Goal: Task Accomplishment & Management: Manage account settings

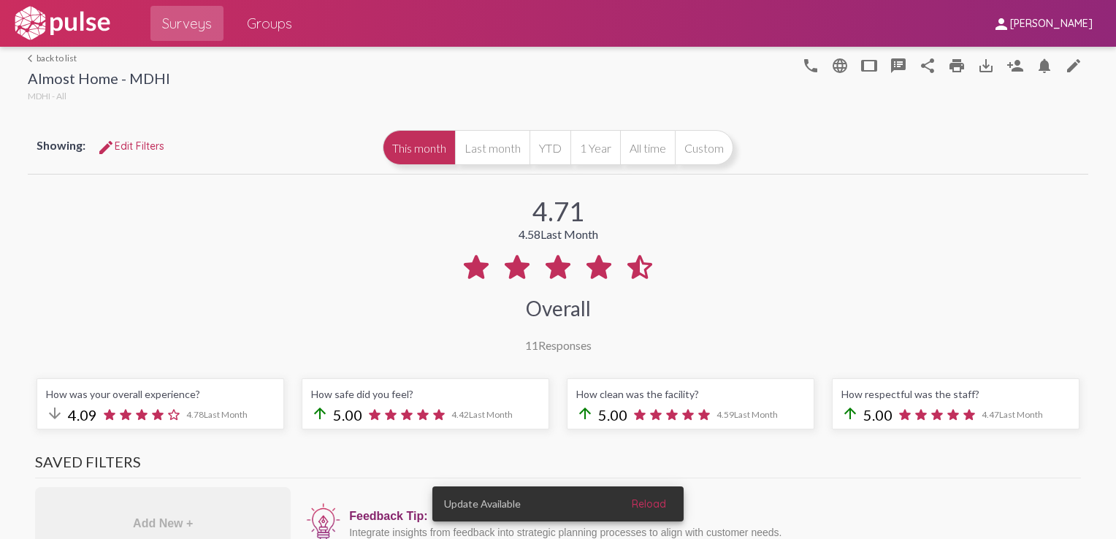
click at [39, 56] on link "arrow_back_ios back to list" at bounding box center [99, 58] width 142 height 11
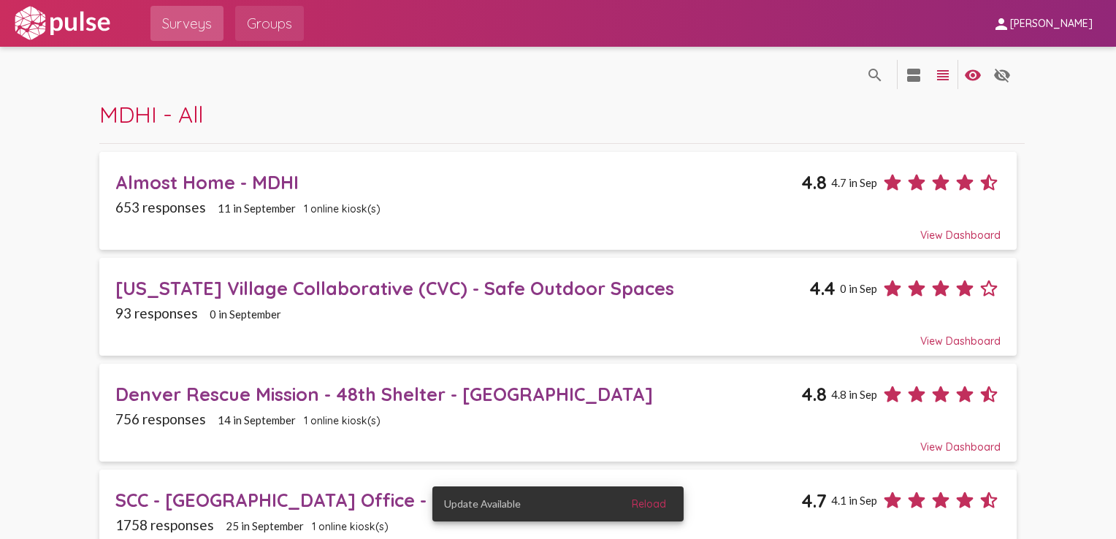
click at [282, 20] on span "Groups" at bounding box center [269, 23] width 45 height 26
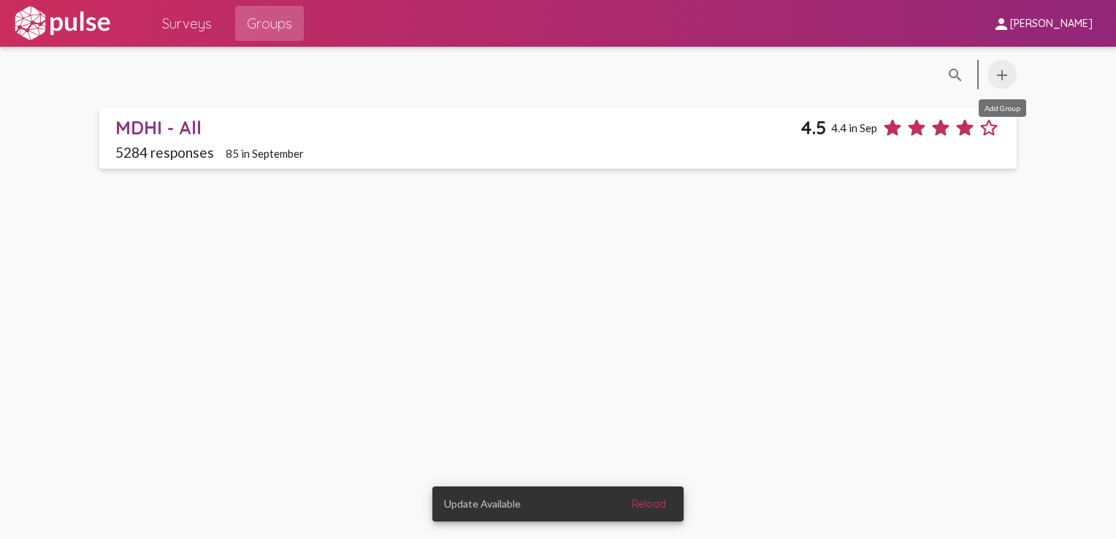
click at [833, 77] on mat-icon "add" at bounding box center [1002, 75] width 18 height 18
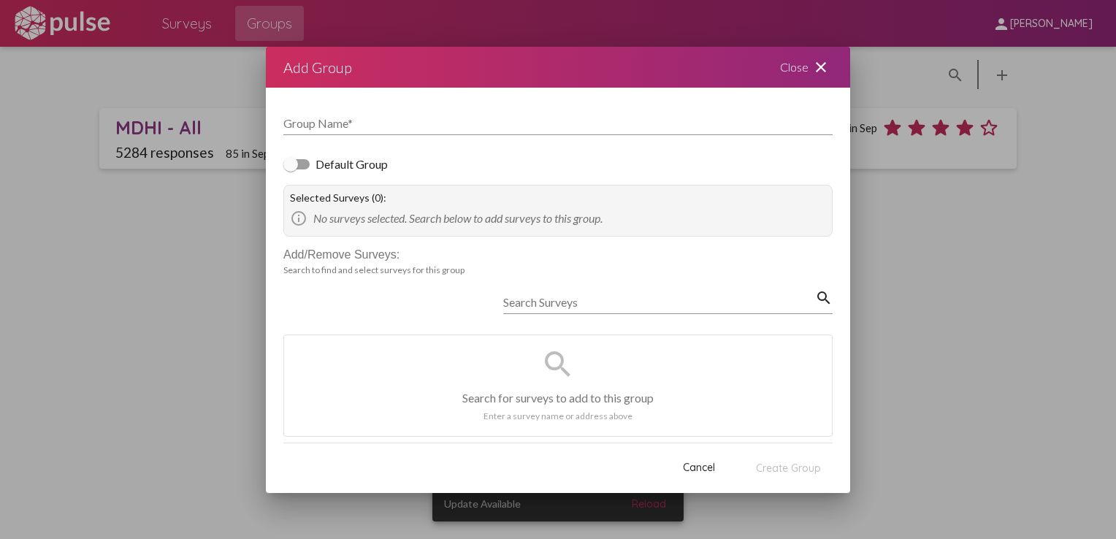
click at [807, 69] on div "Close close" at bounding box center [806, 67] width 88 height 41
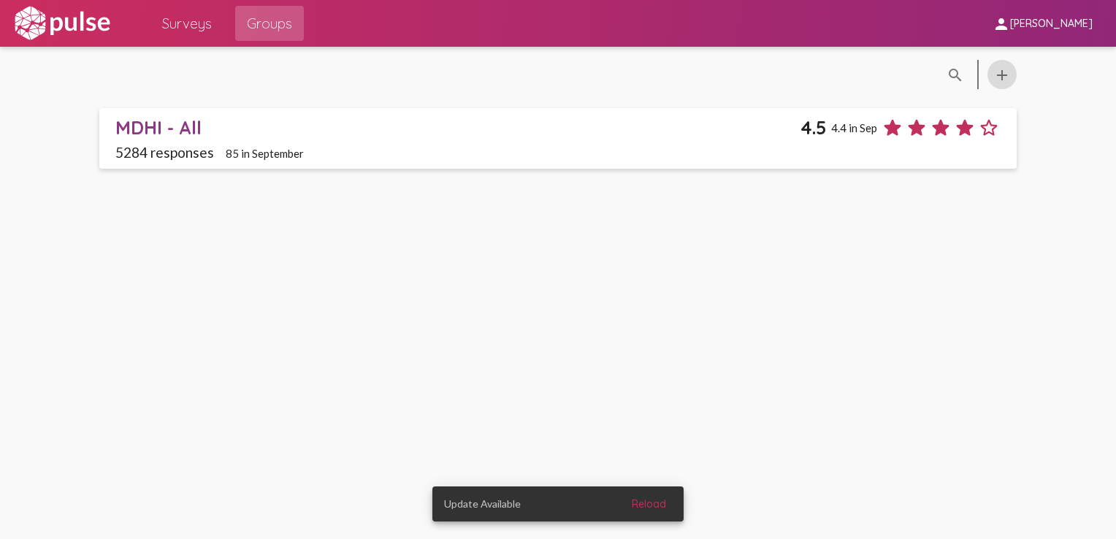
click at [613, 129] on div "MDHI - All" at bounding box center [458, 127] width 686 height 23
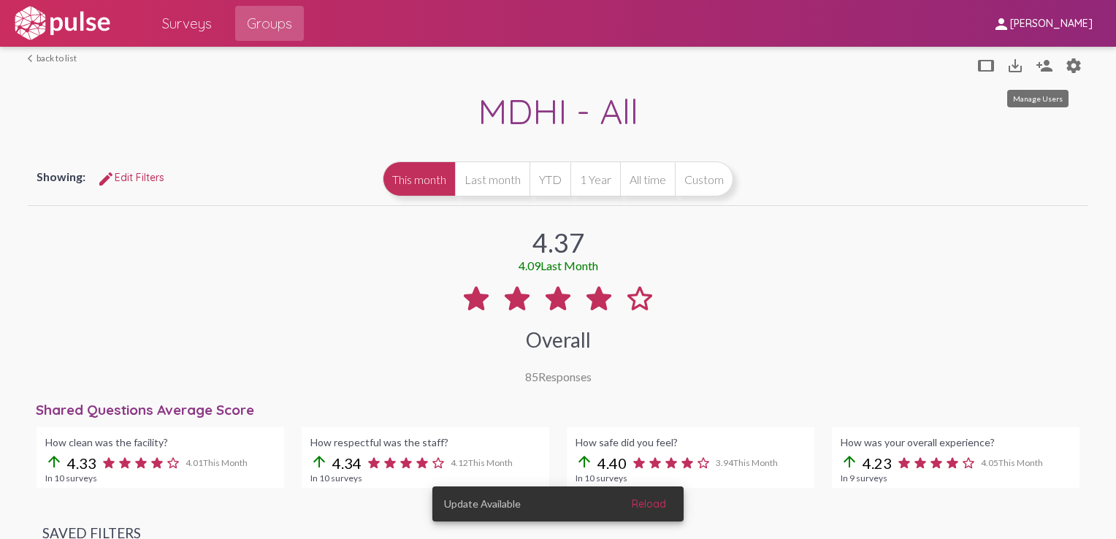
click at [833, 65] on mat-icon "person_add" at bounding box center [1045, 66] width 18 height 18
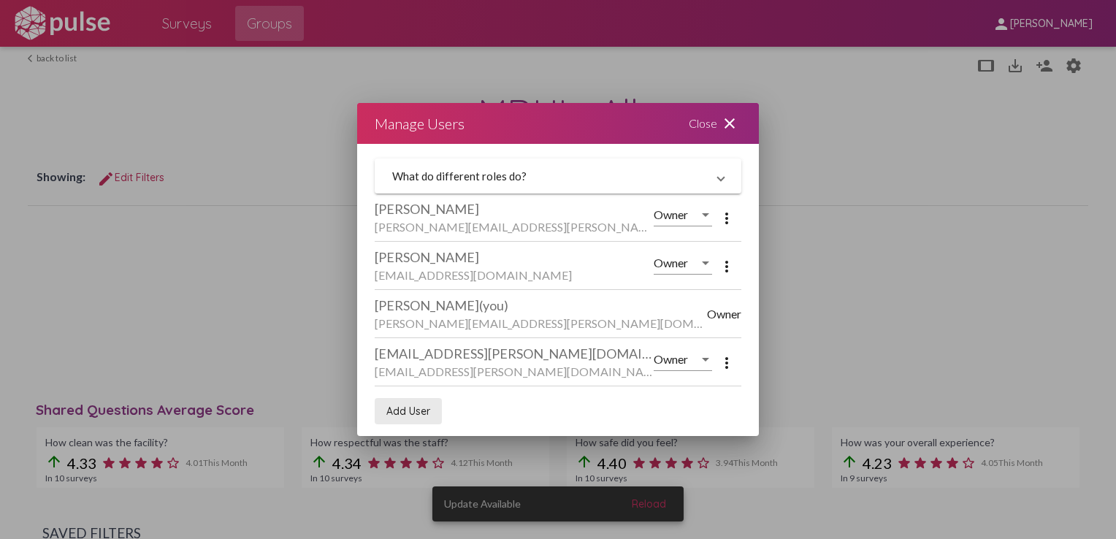
click at [413, 409] on span "Add User" at bounding box center [408, 411] width 44 height 13
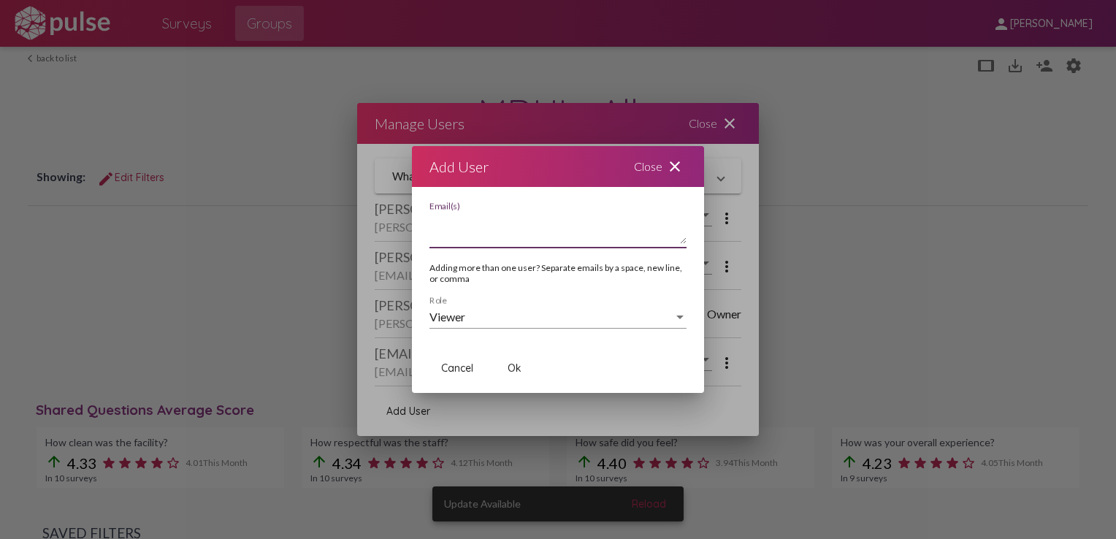
paste textarea "[PERSON_NAME] <[PERSON_NAME][EMAIL_ADDRESS][PERSON_NAME][DOMAIN_NAME]>"
click at [513, 226] on textarea "[PERSON_NAME] <[PERSON_NAME][EMAIL_ADDRESS][PERSON_NAME][DOMAIN_NAME]>" at bounding box center [557, 229] width 257 height 29
click at [566, 221] on textarea "[PERSON_NAME][EMAIL_ADDRESS][PERSON_NAME][DOMAIN_NAME]>" at bounding box center [557, 229] width 257 height 29
type textarea "[PERSON_NAME][EMAIL_ADDRESS][PERSON_NAME][DOMAIN_NAME]"
click at [492, 317] on div "Viewer" at bounding box center [551, 316] width 244 height 13
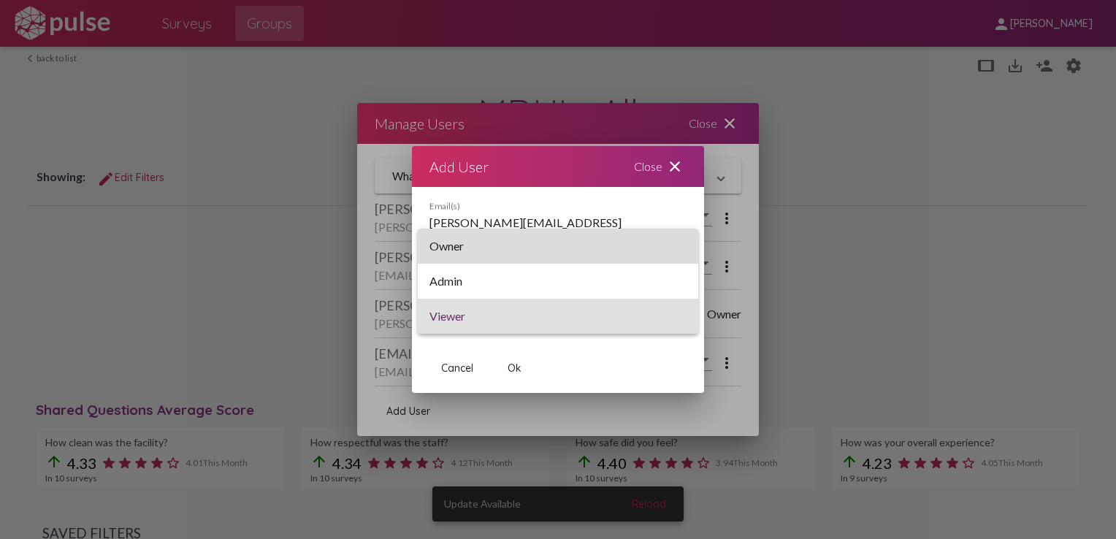
click at [489, 247] on span "Owner" at bounding box center [557, 246] width 257 height 35
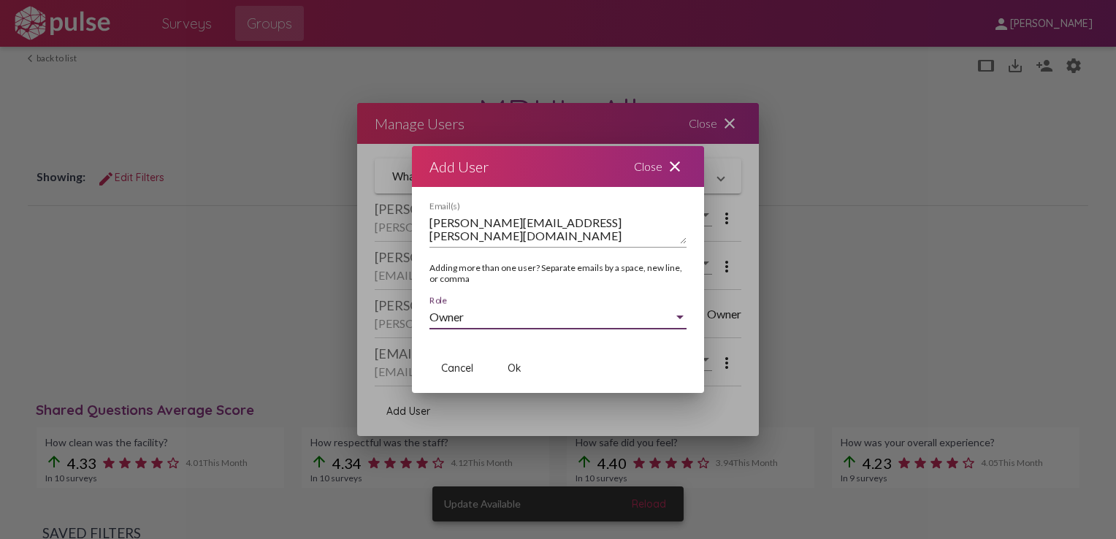
click at [484, 313] on div "Owner" at bounding box center [551, 316] width 244 height 13
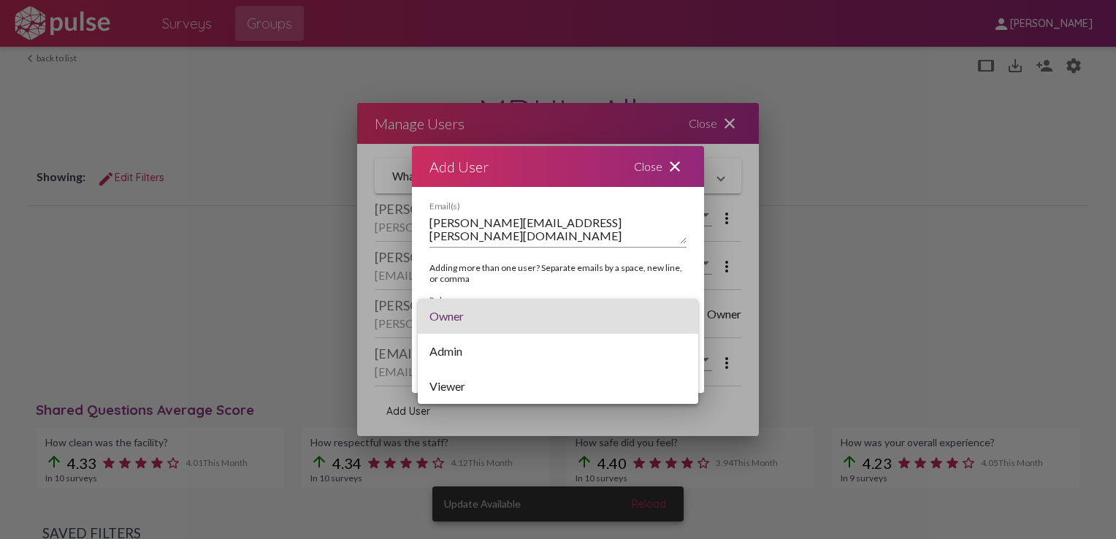
click at [653, 167] on div at bounding box center [558, 269] width 1116 height 539
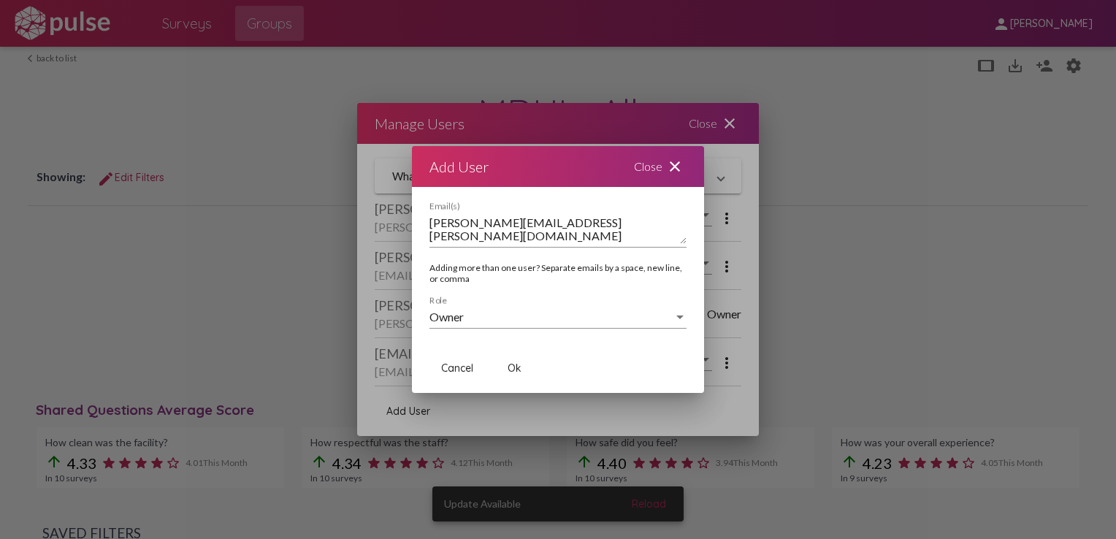
click at [653, 167] on div "Close close" at bounding box center [660, 166] width 88 height 41
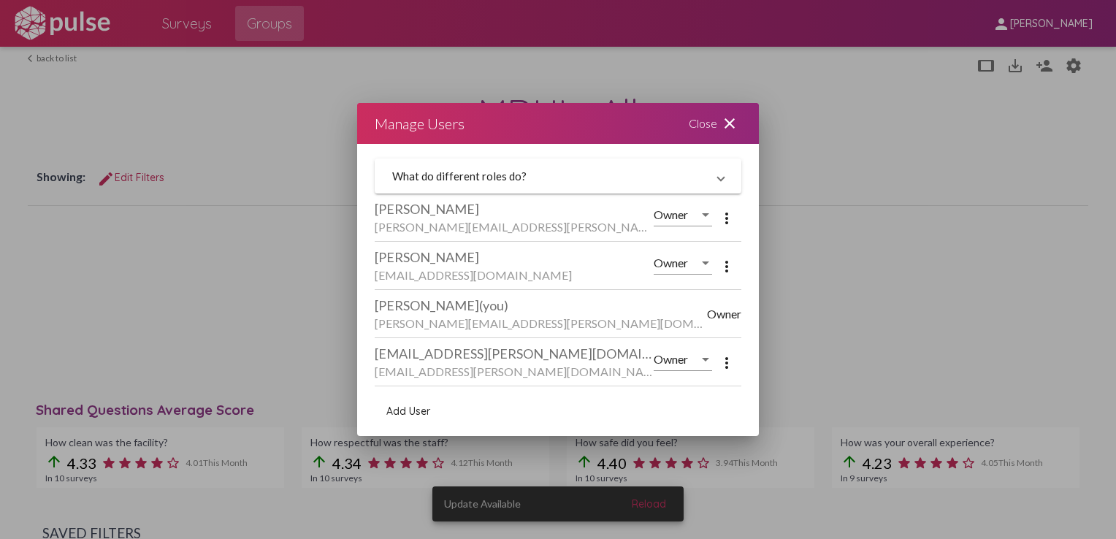
click at [424, 407] on span "Add User" at bounding box center [408, 411] width 44 height 13
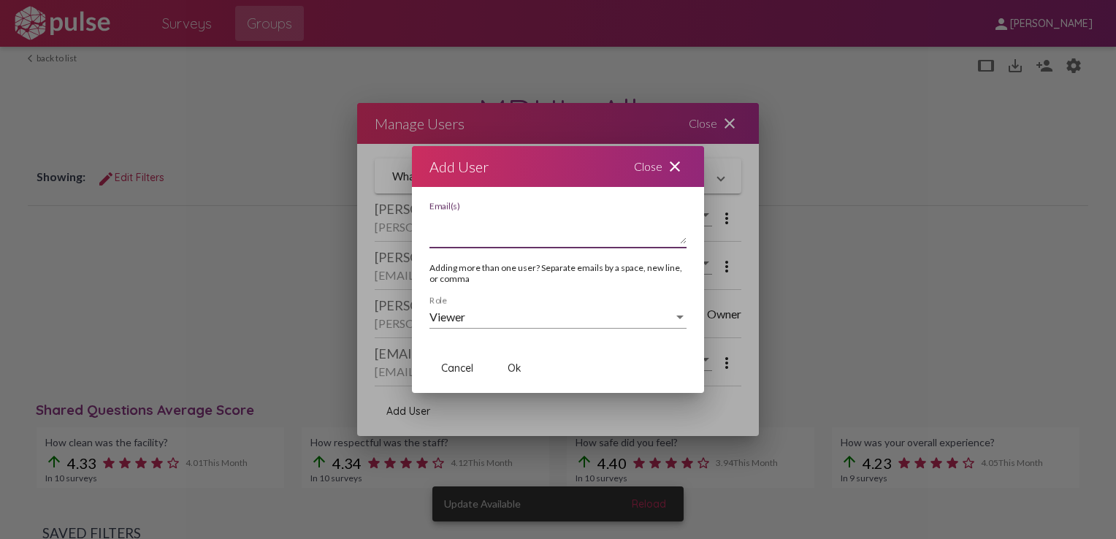
paste textarea "[PERSON_NAME] <[PERSON_NAME][EMAIL_ADDRESS][PERSON_NAME][DOMAIN_NAME]>"
click at [511, 226] on textarea "[PERSON_NAME] <[PERSON_NAME][EMAIL_ADDRESS][PERSON_NAME][DOMAIN_NAME]>" at bounding box center [557, 229] width 257 height 29
click at [570, 225] on textarea "[PERSON_NAME][EMAIL_ADDRESS][PERSON_NAME][DOMAIN_NAME]>" at bounding box center [557, 229] width 257 height 29
type textarea "[PERSON_NAME][EMAIL_ADDRESS][PERSON_NAME][DOMAIN_NAME]"
click at [547, 307] on div "Viewer Role" at bounding box center [557, 312] width 257 height 33
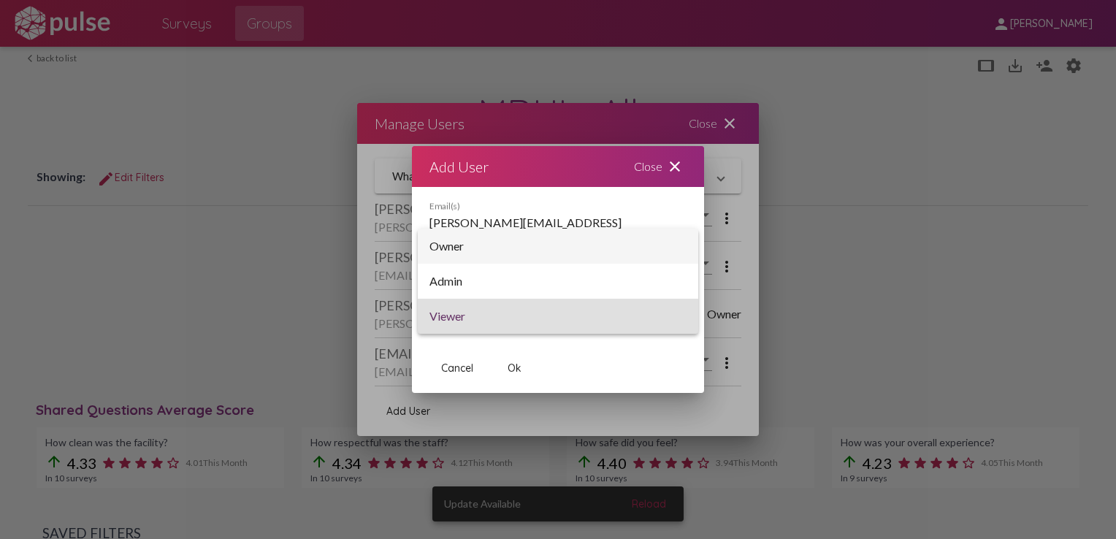
click at [507, 256] on span "Owner" at bounding box center [557, 246] width 257 height 35
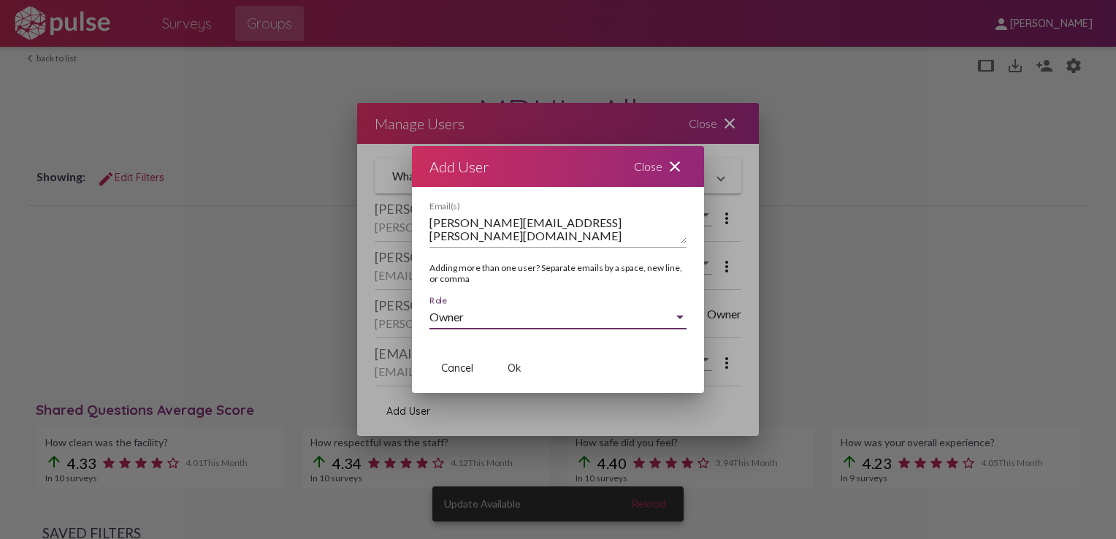
click at [508, 372] on span "Ok" at bounding box center [515, 367] width 14 height 13
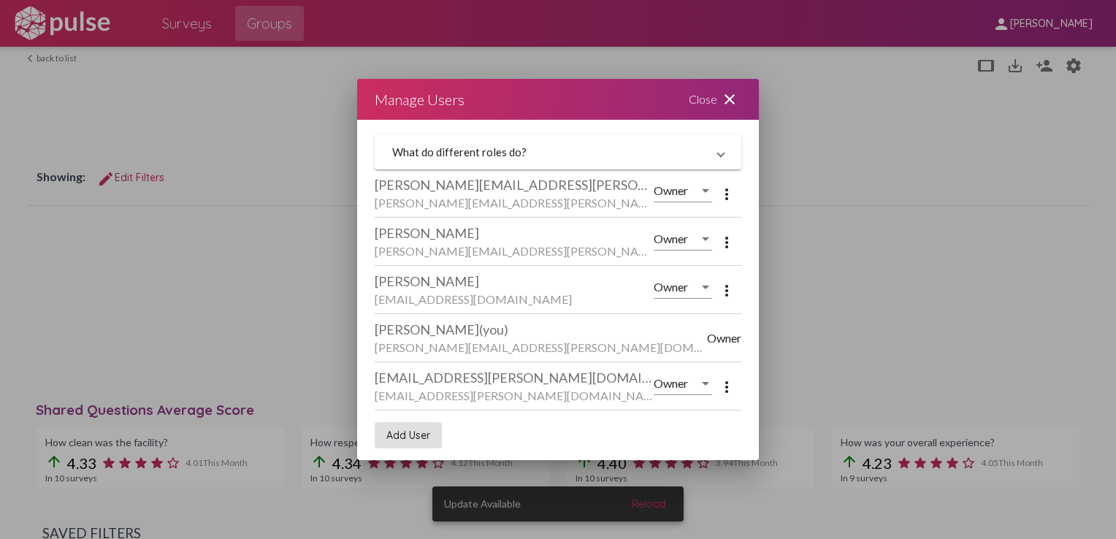
click at [725, 193] on mat-icon "more_vert" at bounding box center [727, 194] width 18 height 18
click at [610, 97] on div at bounding box center [558, 269] width 1116 height 539
click at [707, 102] on div "Close close" at bounding box center [715, 99] width 88 height 41
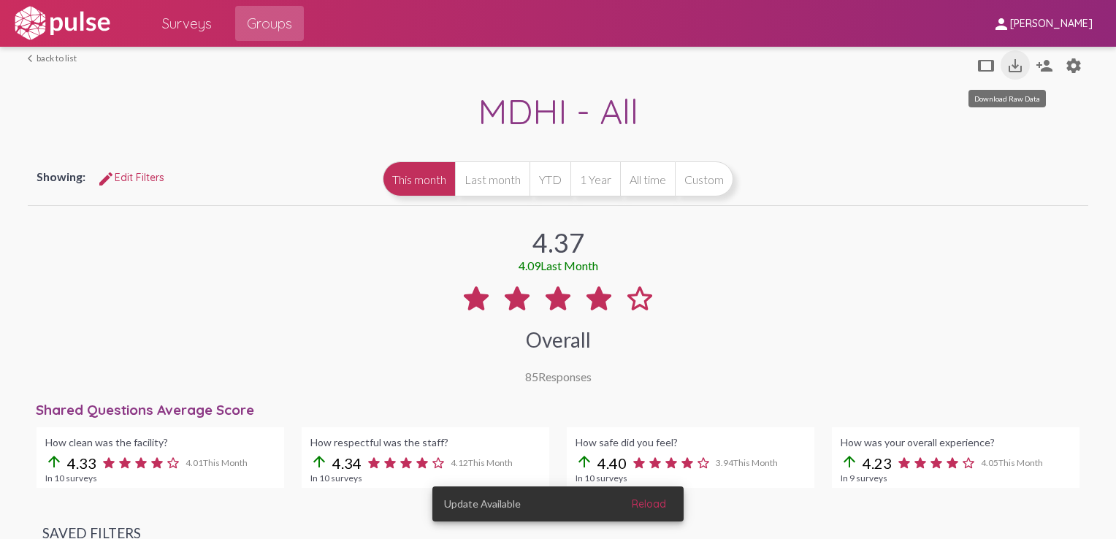
click at [833, 68] on mat-icon "save_alt" at bounding box center [1015, 66] width 18 height 18
click at [819, 264] on div "4.38 4.09 Last Month Overall 86 Responses" at bounding box center [558, 296] width 1060 height 175
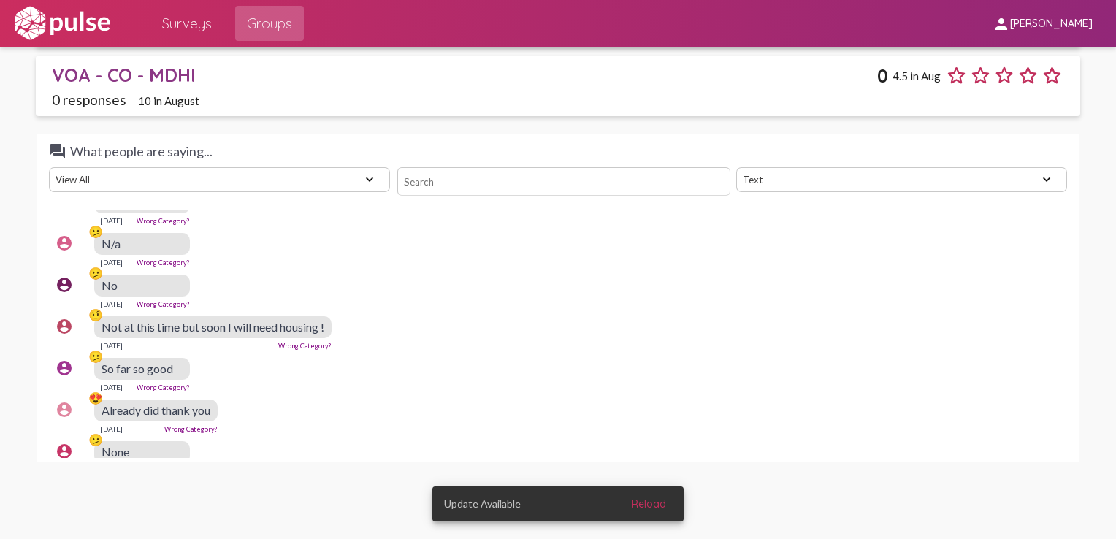
scroll to position [453, 0]
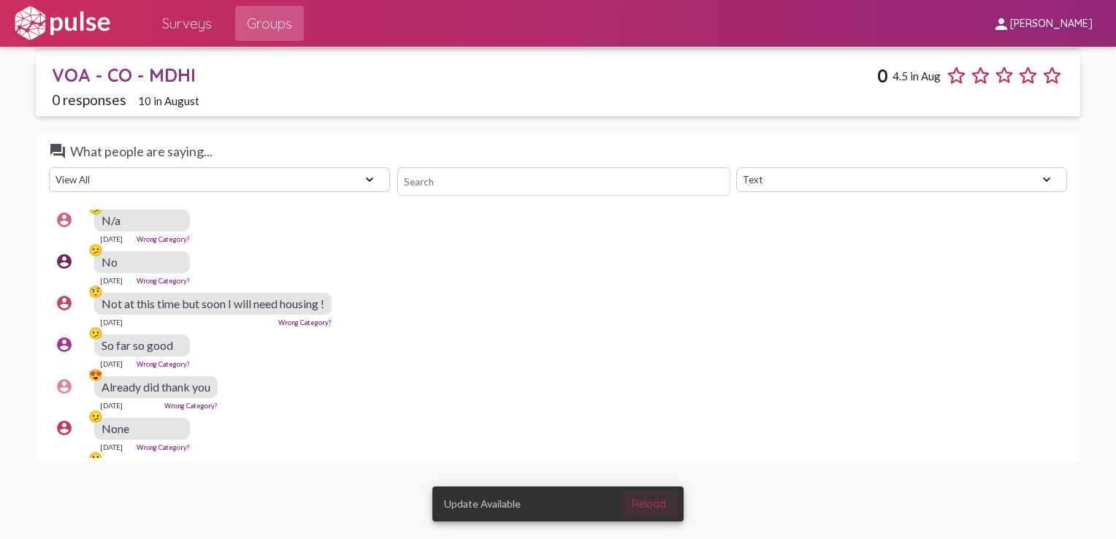
click at [651, 500] on span "Reload" at bounding box center [649, 503] width 34 height 13
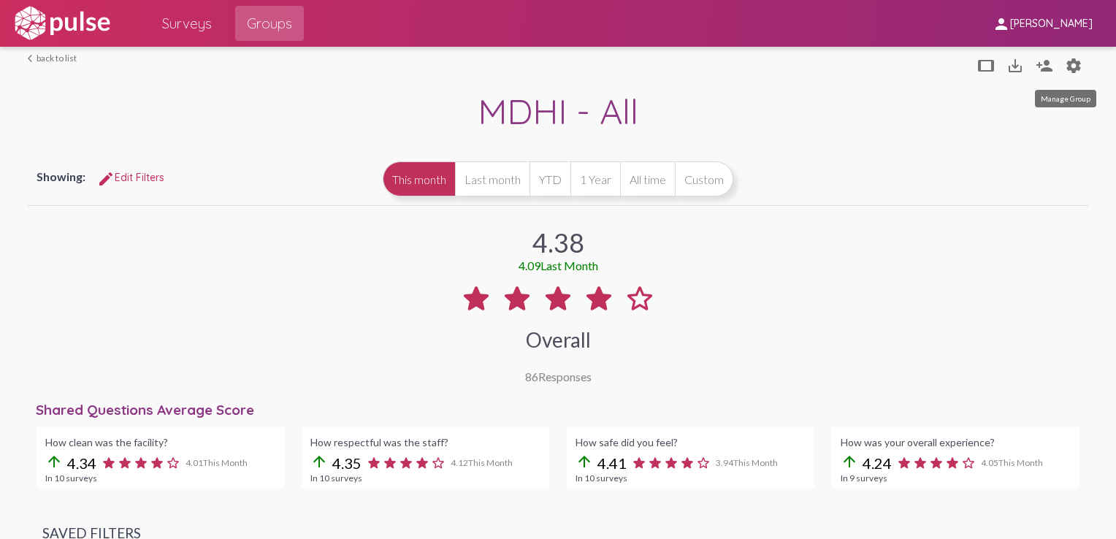
click at [1065, 69] on mat-icon "settings" at bounding box center [1074, 66] width 18 height 18
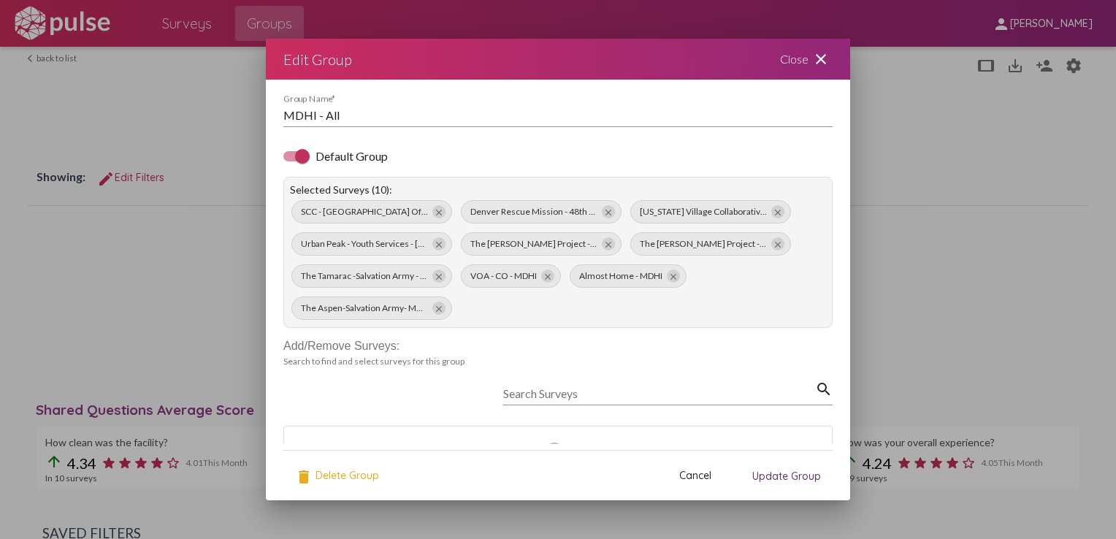
click at [694, 481] on span "Cancel" at bounding box center [695, 475] width 32 height 13
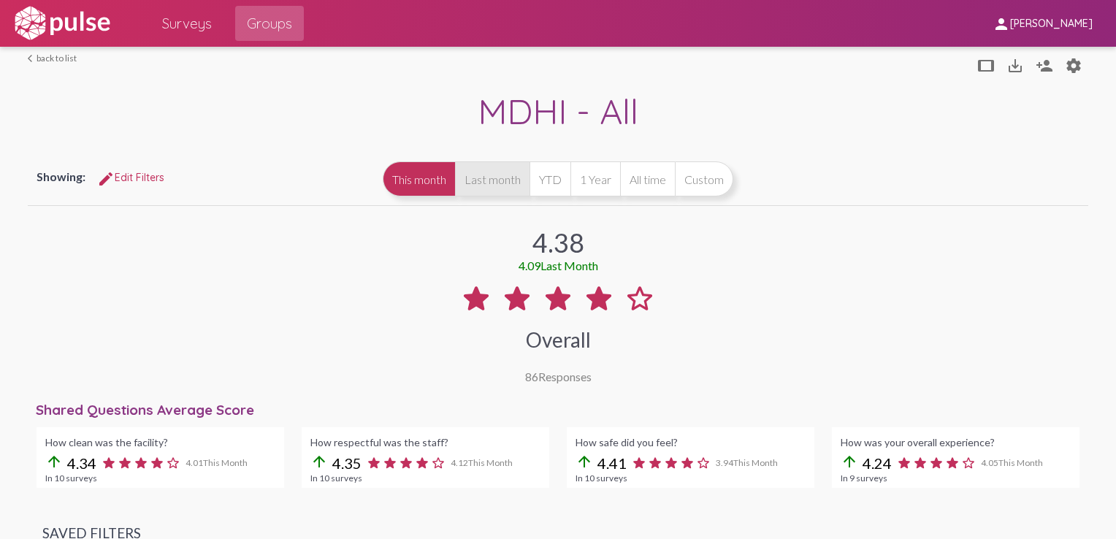
click at [482, 181] on button "Last month" at bounding box center [492, 178] width 74 height 35
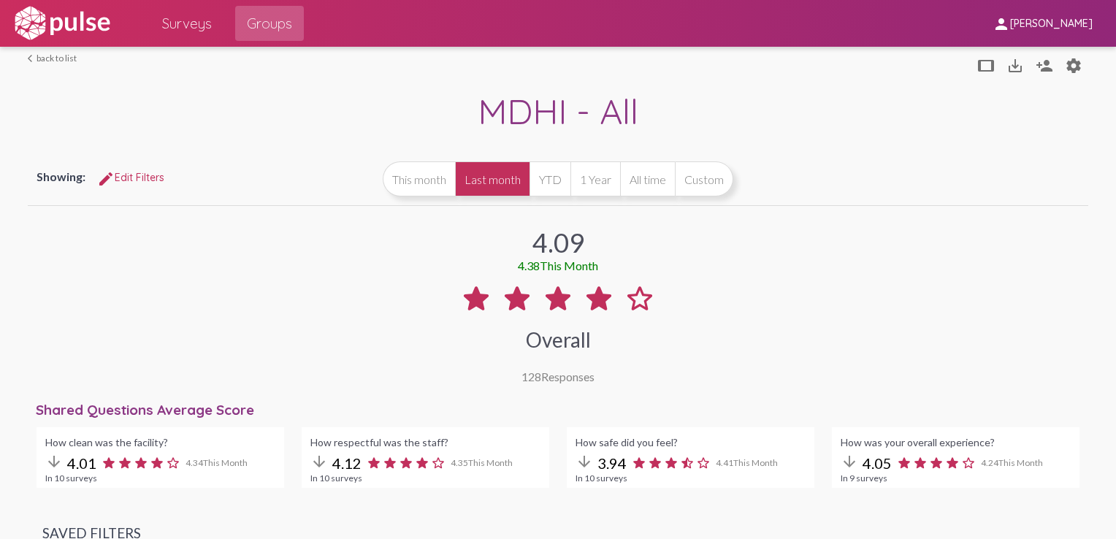
click at [1070, 21] on span "[PERSON_NAME]" at bounding box center [1051, 24] width 83 height 13
click at [900, 96] on div at bounding box center [558, 269] width 1116 height 539
click at [705, 174] on button "Custom" at bounding box center [704, 178] width 58 height 35
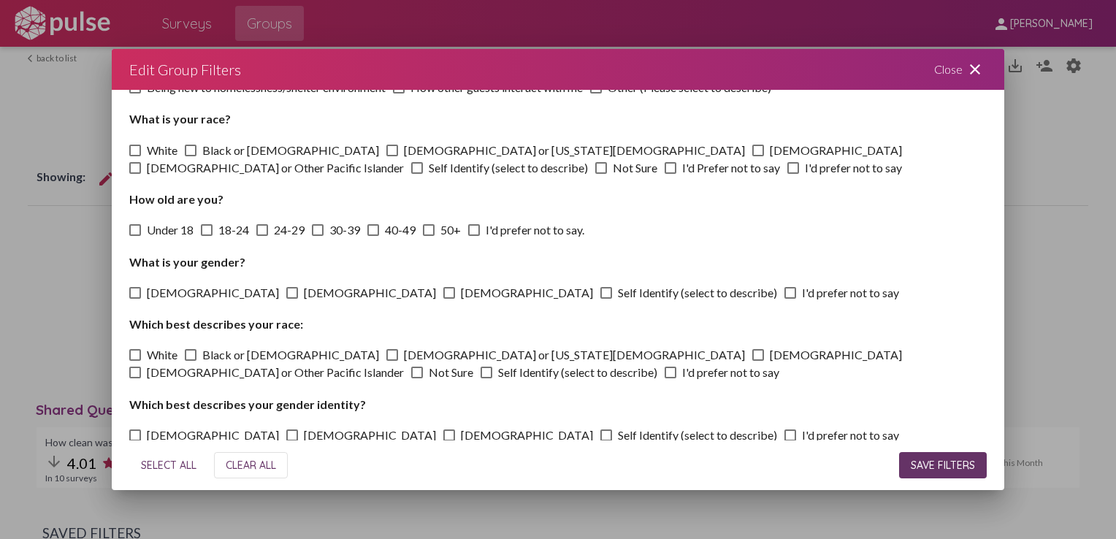
scroll to position [204, 0]
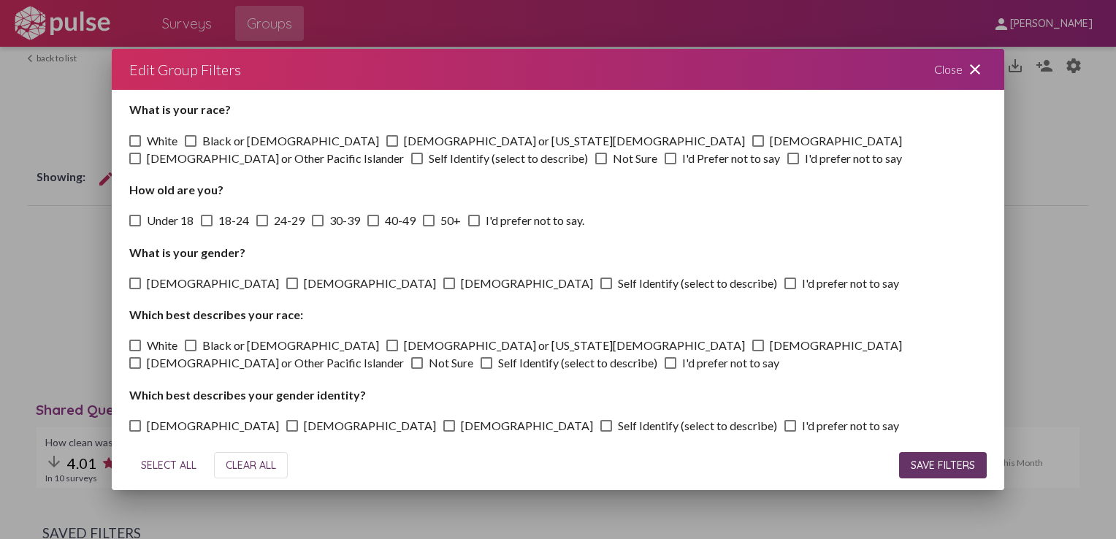
click at [961, 74] on div "Close close" at bounding box center [960, 69] width 88 height 41
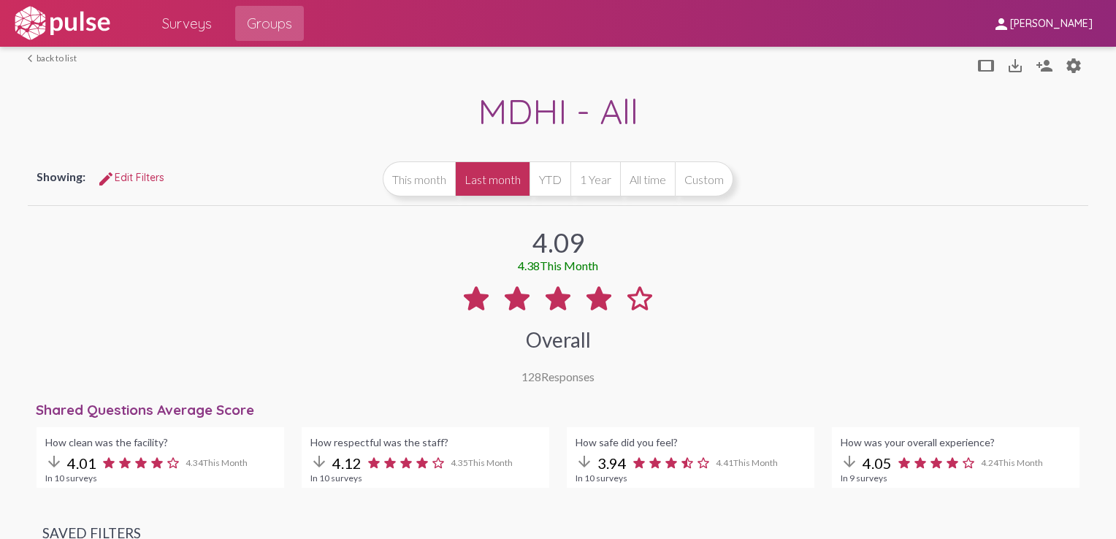
click at [69, 23] on img at bounding box center [62, 23] width 101 height 37
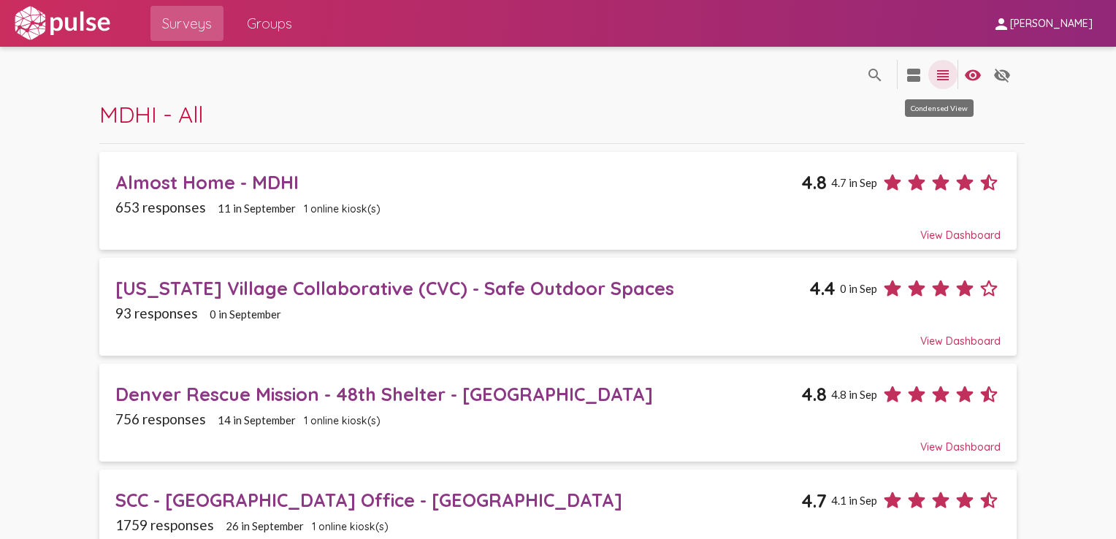
click at [934, 77] on mat-icon "view_headline" at bounding box center [943, 75] width 18 height 18
click at [249, 24] on span "Groups" at bounding box center [269, 23] width 45 height 26
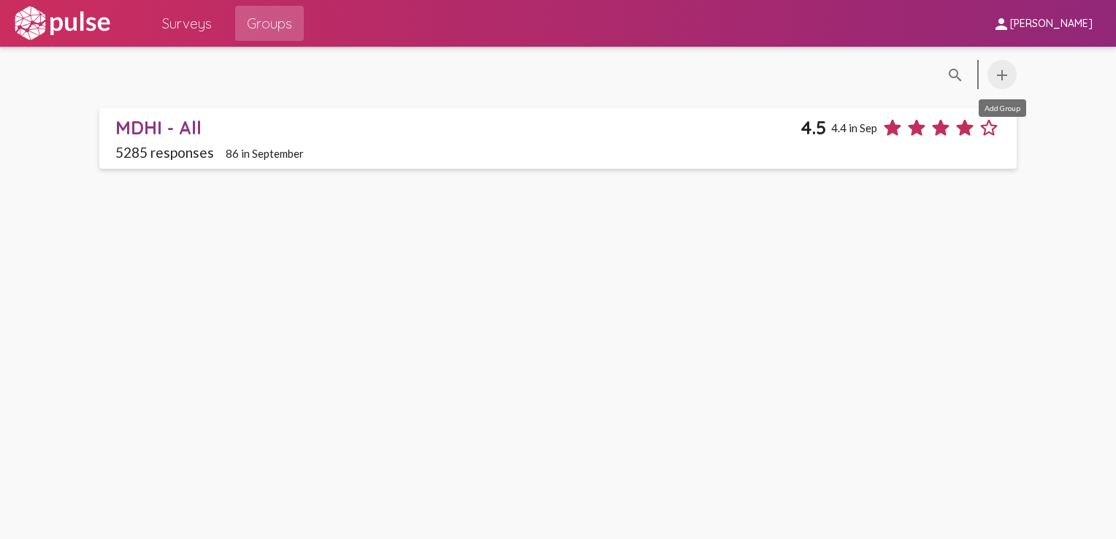
drag, startPoint x: 377, startPoint y: 139, endPoint x: 1005, endPoint y: 79, distance: 631.0
click at [1005, 79] on mat-icon "add" at bounding box center [1002, 75] width 18 height 18
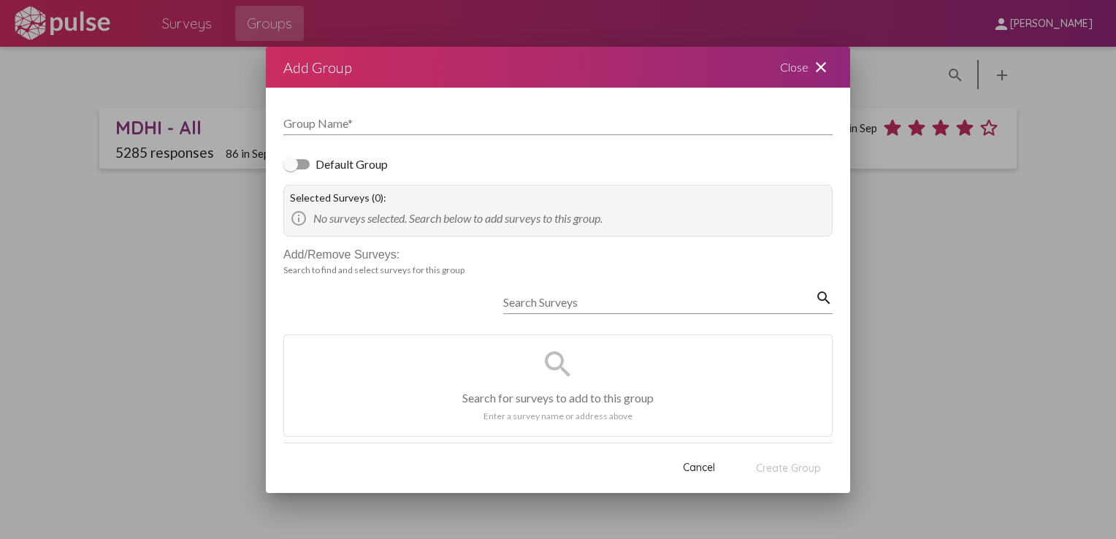
click at [800, 72] on div "Close close" at bounding box center [806, 67] width 88 height 41
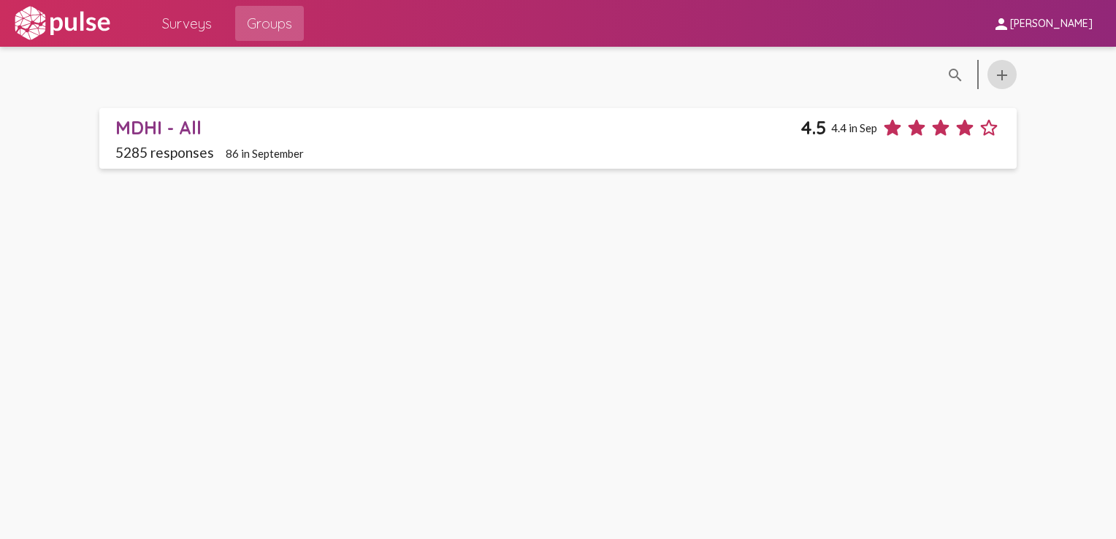
click at [172, 127] on div "MDHI - All" at bounding box center [458, 127] width 686 height 23
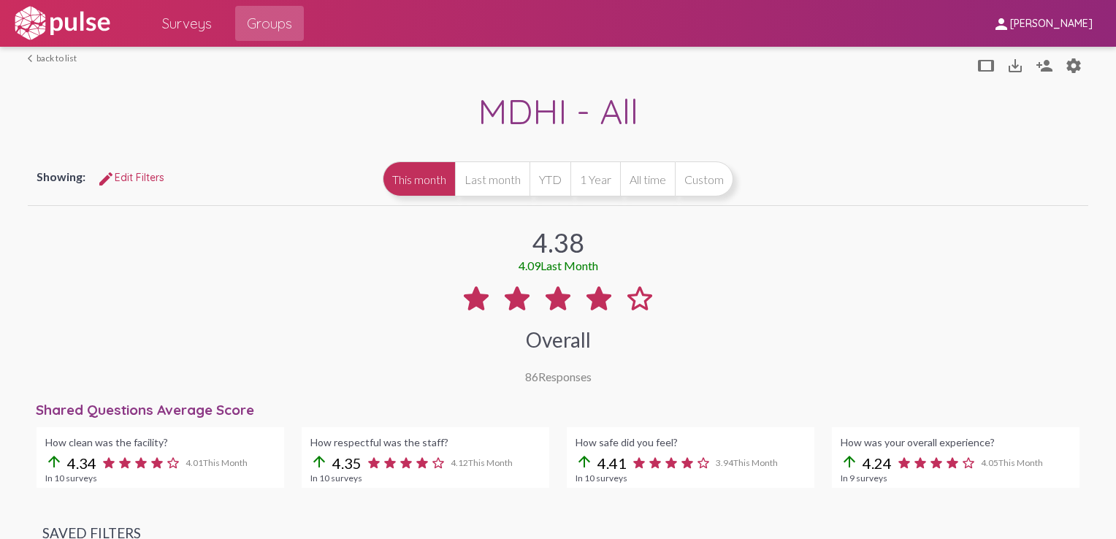
click at [145, 178] on span "edit Edit Filters" at bounding box center [130, 177] width 67 height 13
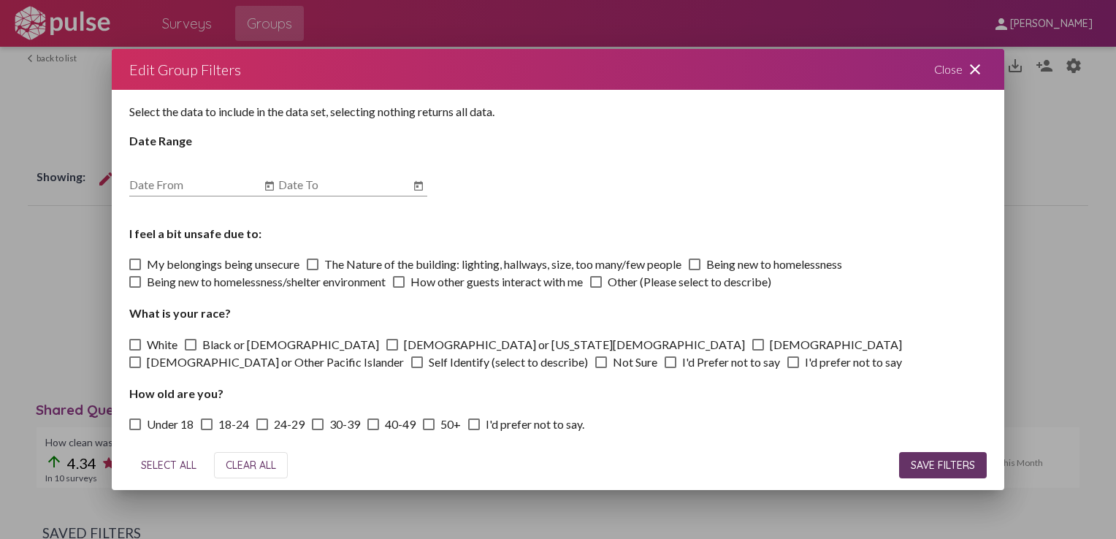
click at [966, 72] on mat-icon "close" at bounding box center [975, 70] width 18 height 18
